Goal: Task Accomplishment & Management: Use online tool/utility

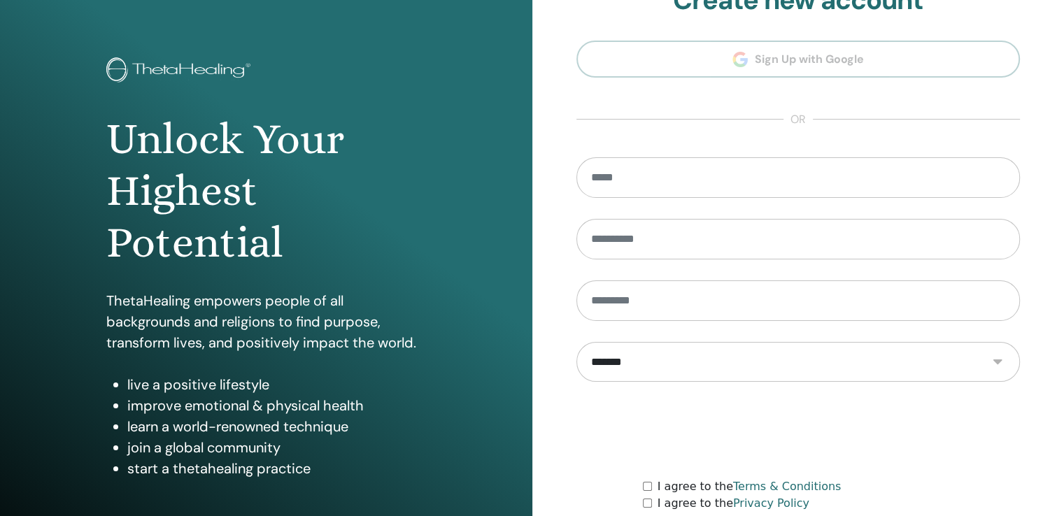
scroll to position [155, 0]
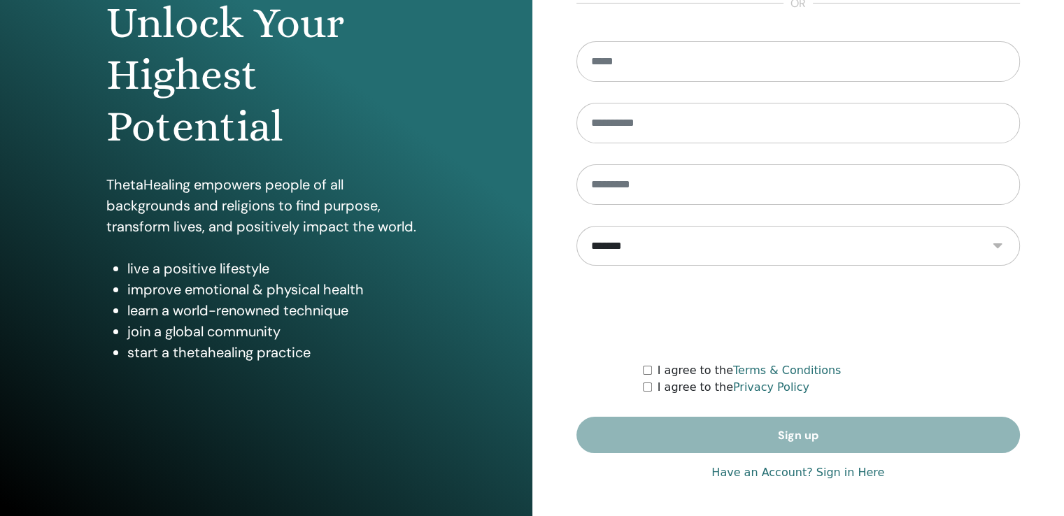
type input "**********"
drag, startPoint x: 726, startPoint y: 473, endPoint x: 689, endPoint y: 462, distance: 38.7
click at [726, 473] on link "Have an Account? Sign in Here" at bounding box center [797, 472] width 173 height 17
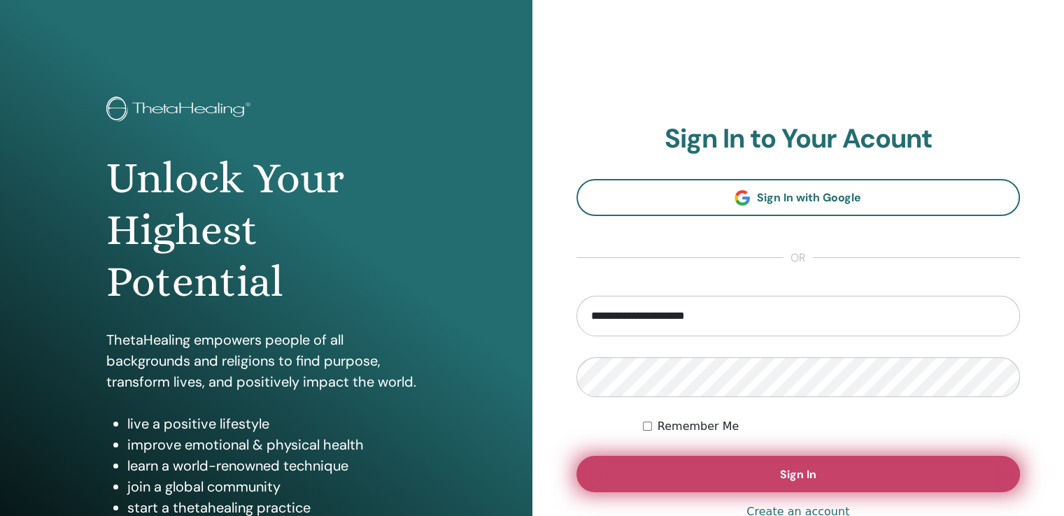
click at [748, 490] on button "Sign In" at bounding box center [798, 474] width 444 height 36
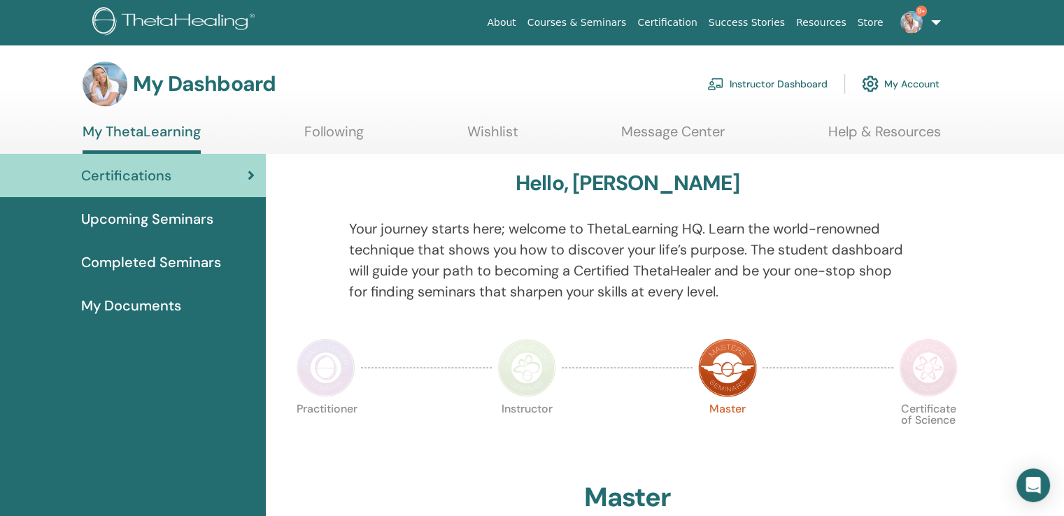
click at [747, 78] on link "Instructor Dashboard" at bounding box center [767, 84] width 120 height 31
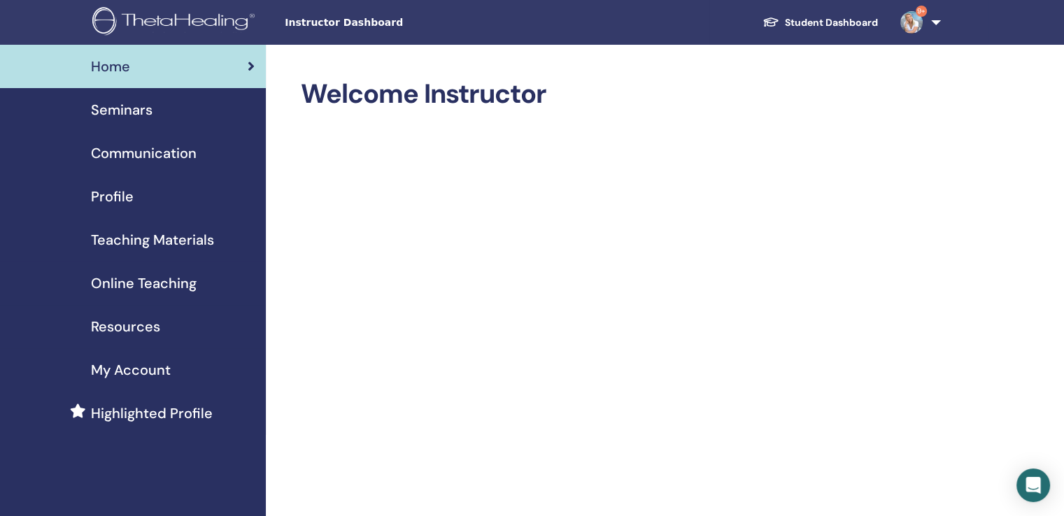
click at [143, 115] on span "Seminars" at bounding box center [122, 109] width 62 height 21
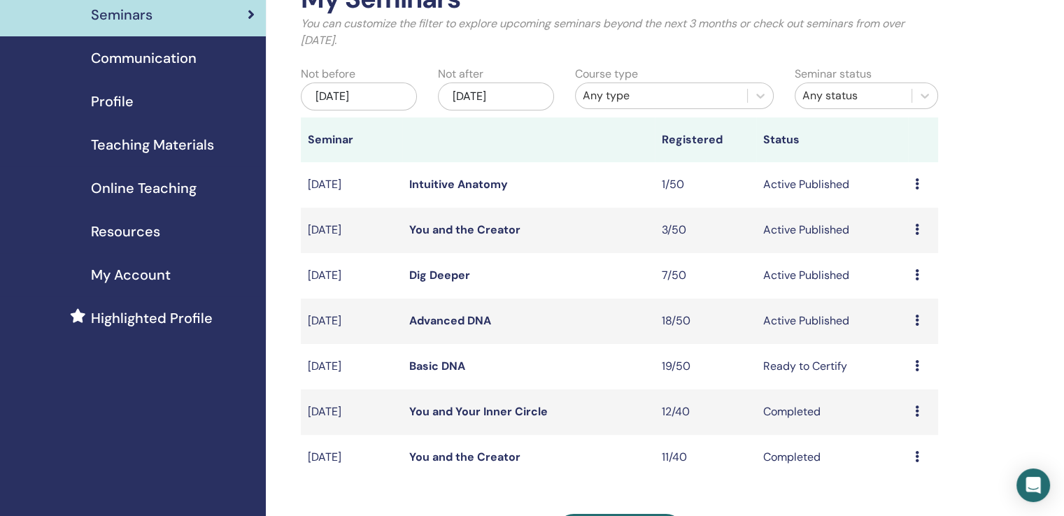
scroll to position [210, 0]
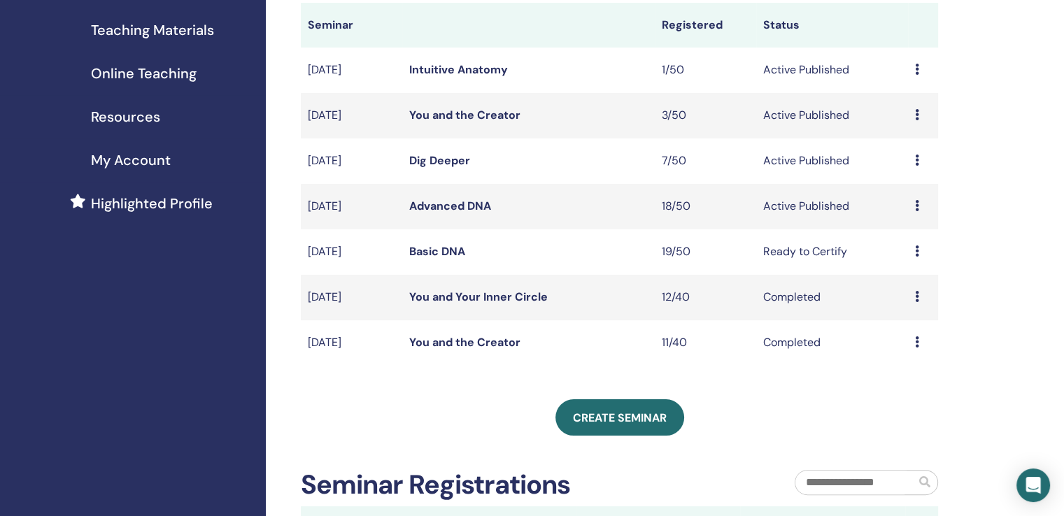
click at [918, 203] on div "Preview Edit Attendees Cancel" at bounding box center [923, 206] width 16 height 17
click at [906, 260] on link "Attendees" at bounding box center [908, 257] width 53 height 15
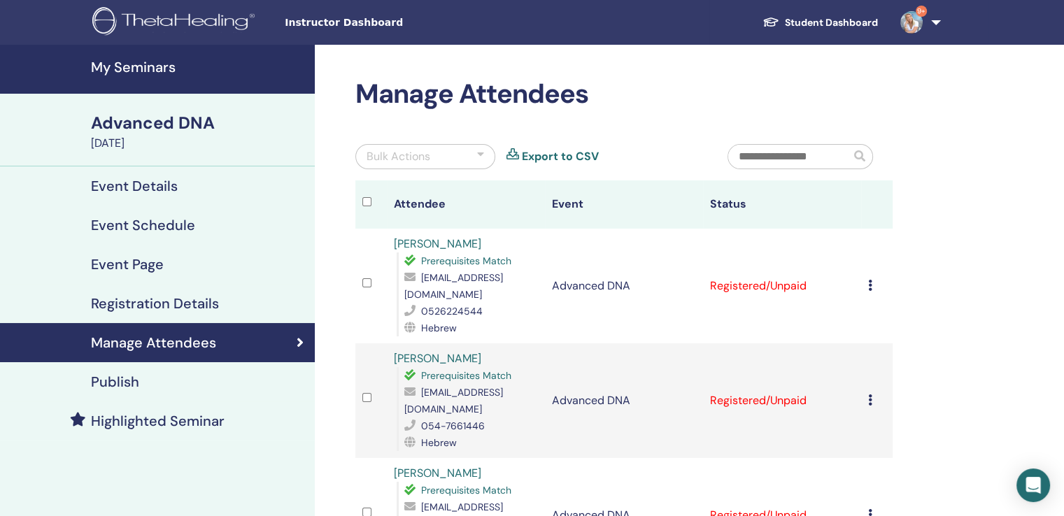
click at [869, 280] on icon at bounding box center [870, 285] width 4 height 11
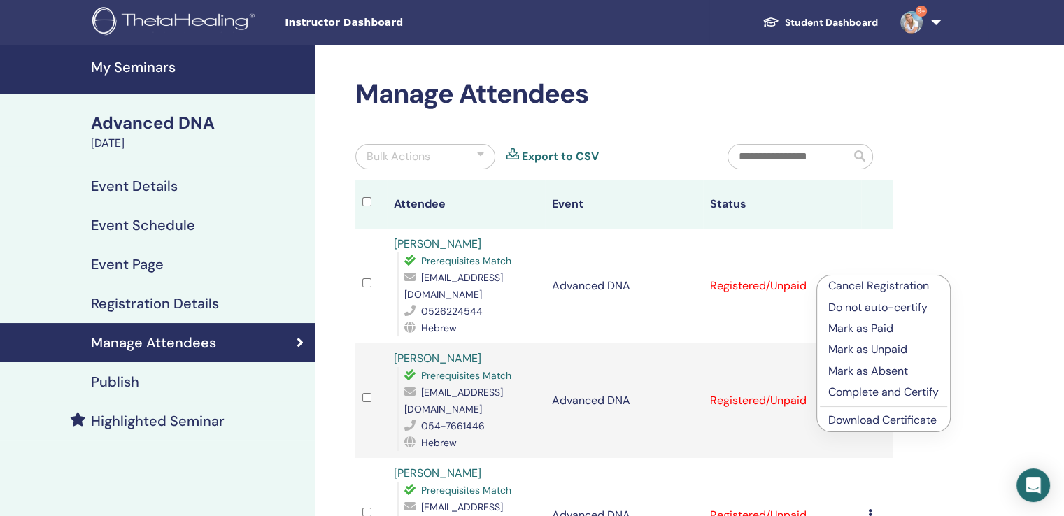
click at [870, 390] on p "Complete and Certify" at bounding box center [883, 392] width 110 height 17
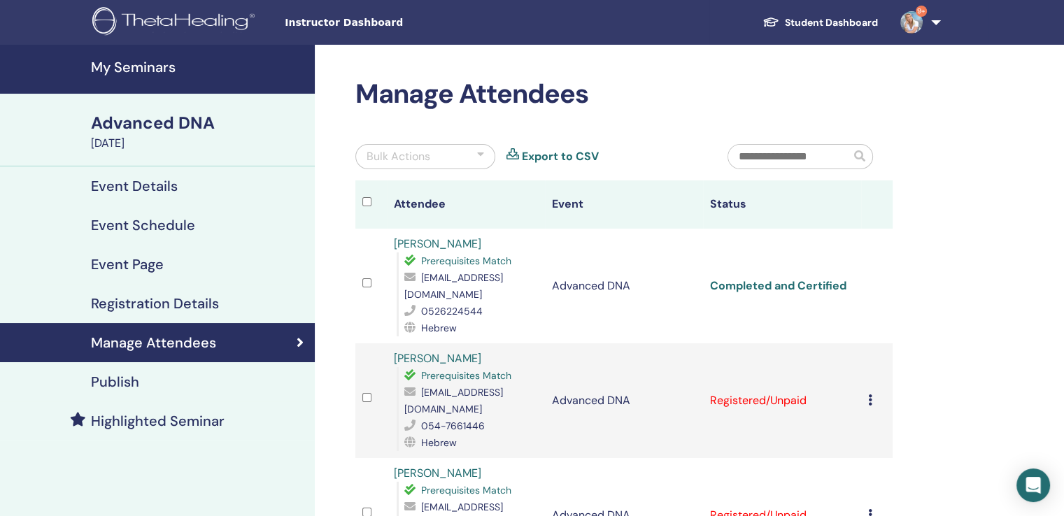
click at [820, 280] on link "Completed and Certified" at bounding box center [778, 285] width 136 height 15
